Goal: Information Seeking & Learning: Learn about a topic

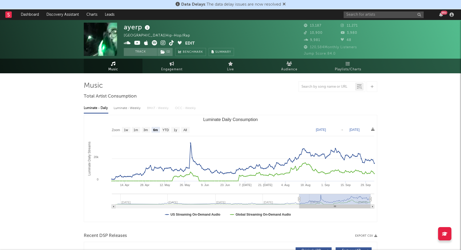
select select "6m"
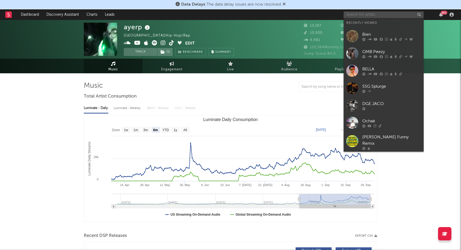
click at [383, 17] on input "text" at bounding box center [384, 14] width 80 height 7
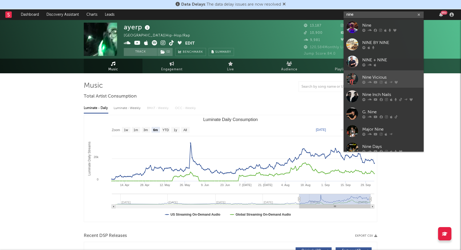
type input "nine"
click at [381, 74] on div "Nine Vicious" at bounding box center [391, 77] width 59 height 6
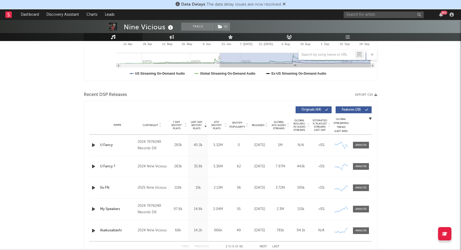
scroll to position [150, 0]
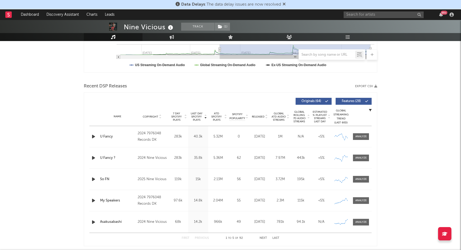
click at [152, 136] on div "2024 7976048 Records DK" at bounding box center [152, 136] width 29 height 13
click at [148, 136] on div "2024 7976048 Records DK" at bounding box center [152, 136] width 29 height 13
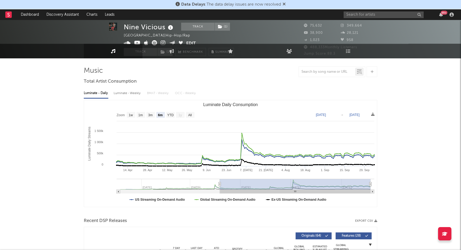
scroll to position [15, 0]
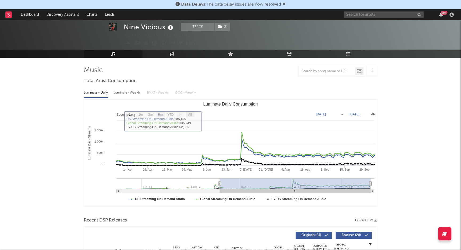
click at [191, 116] on text "All" at bounding box center [189, 115] width 3 height 4
select select "All"
type input "[DATE]"
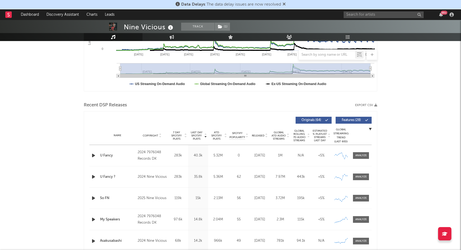
scroll to position [0, 0]
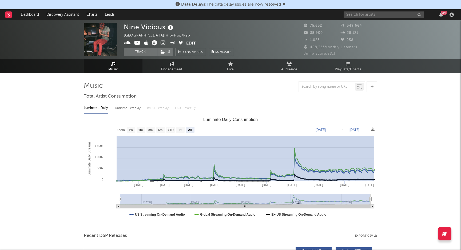
drag, startPoint x: 374, startPoint y: 171, endPoint x: 64, endPoint y: 165, distance: 309.8
type input "[DATE]"
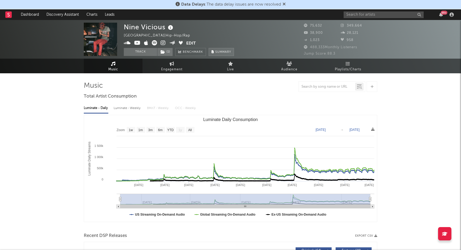
click at [220, 51] on span "Summary" at bounding box center [223, 52] width 16 height 3
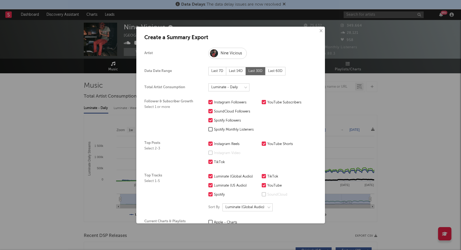
click at [320, 32] on button "×" at bounding box center [321, 31] width 6 height 6
